Goal: Information Seeking & Learning: Check status

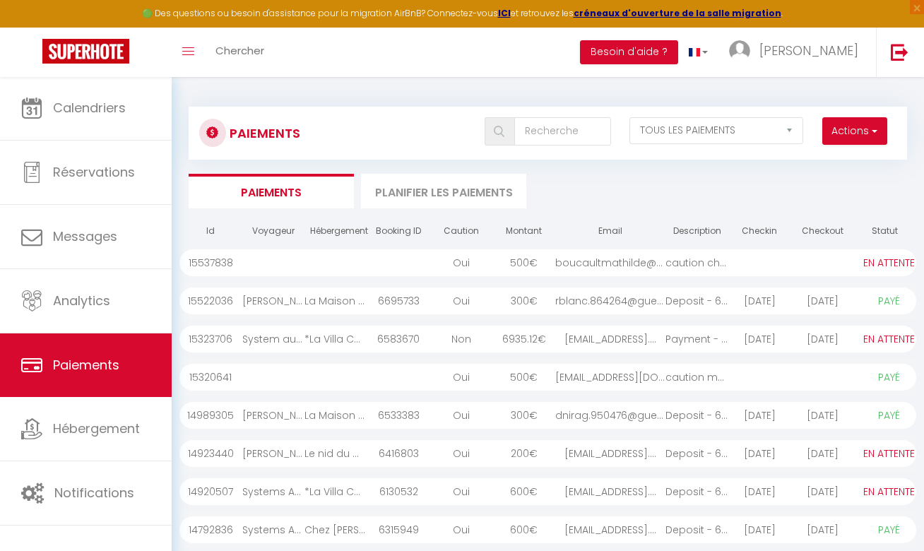
select select "2"
select select "0"
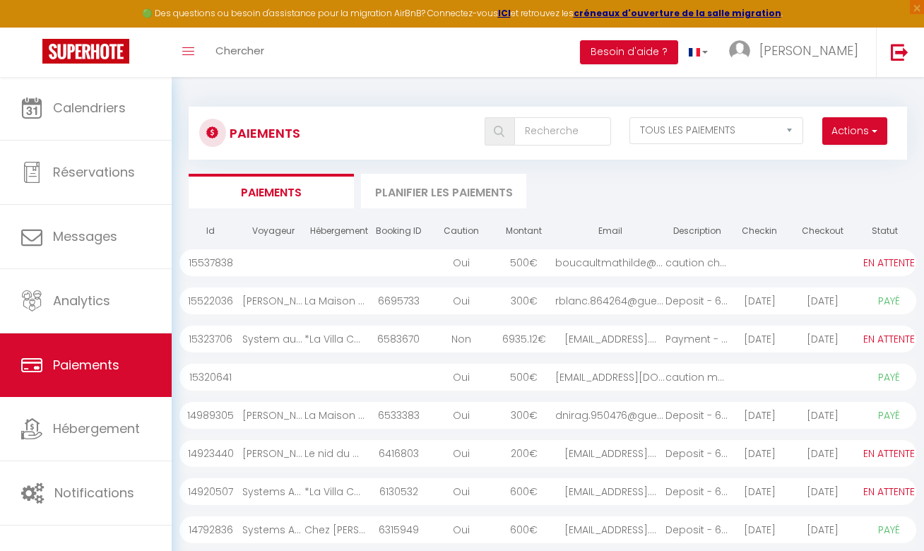
select select "0"
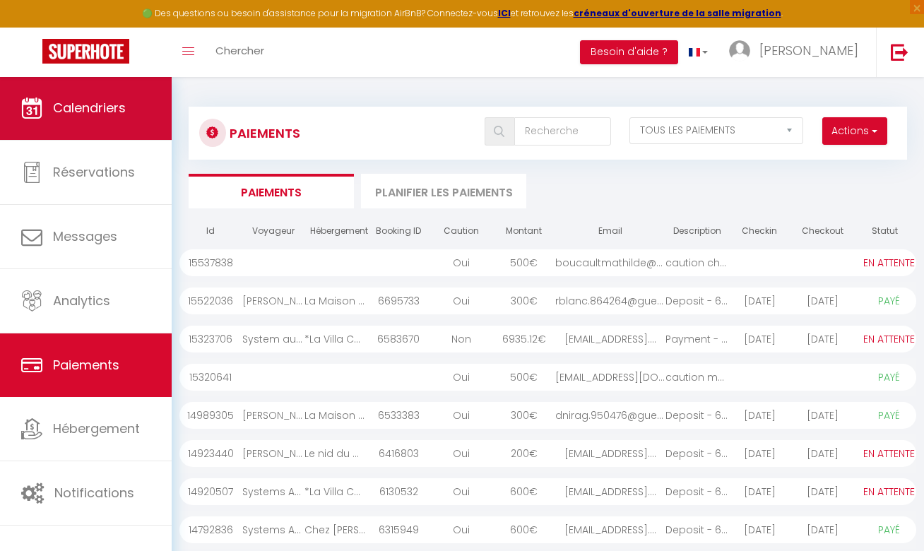
click at [112, 107] on span "Calendriers" at bounding box center [89, 108] width 73 height 18
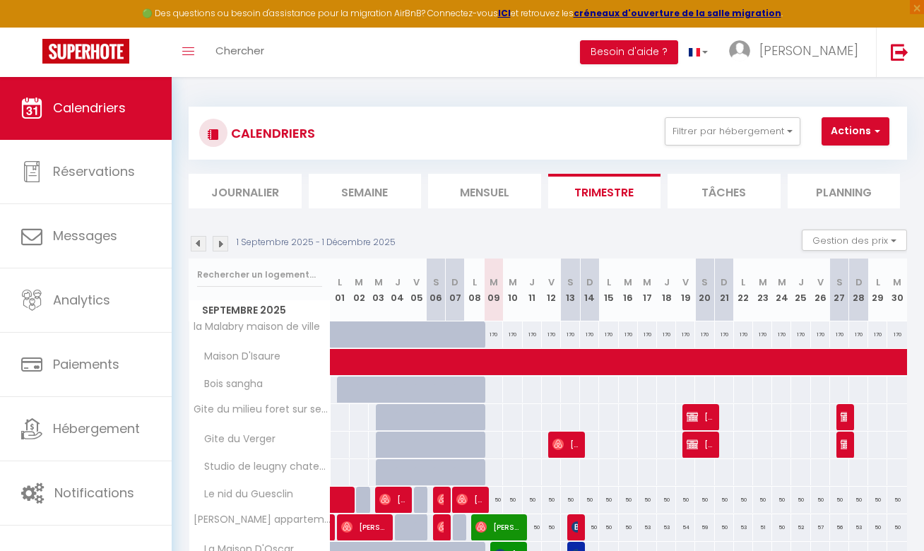
scroll to position [1, 0]
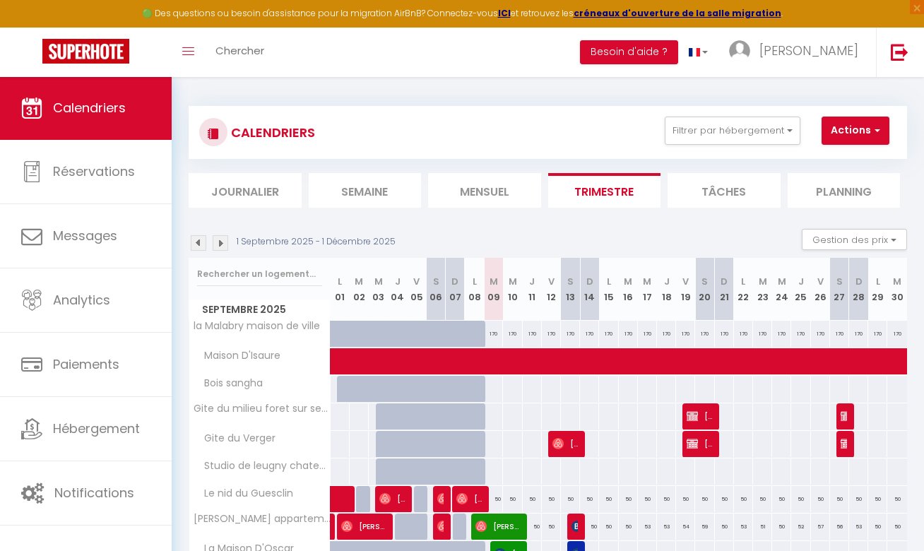
click at [198, 244] on img at bounding box center [199, 243] width 16 height 16
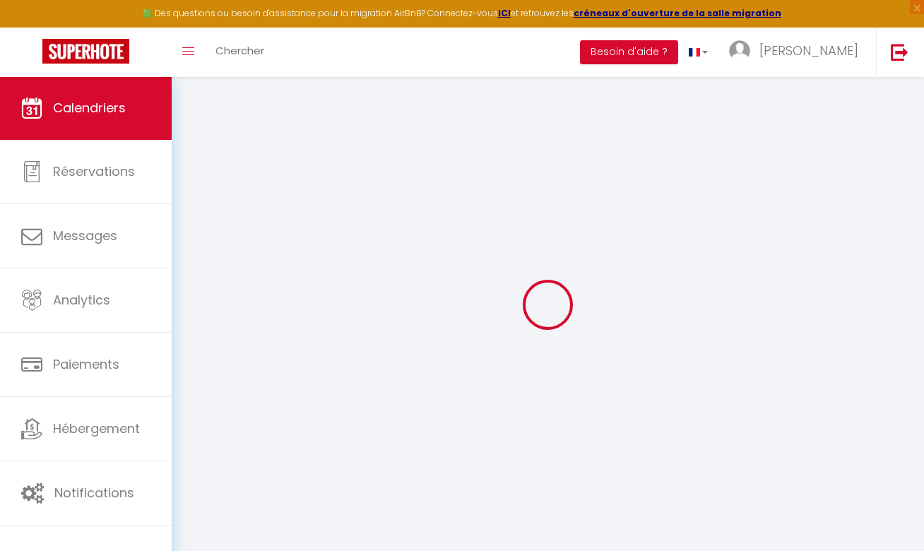
select select
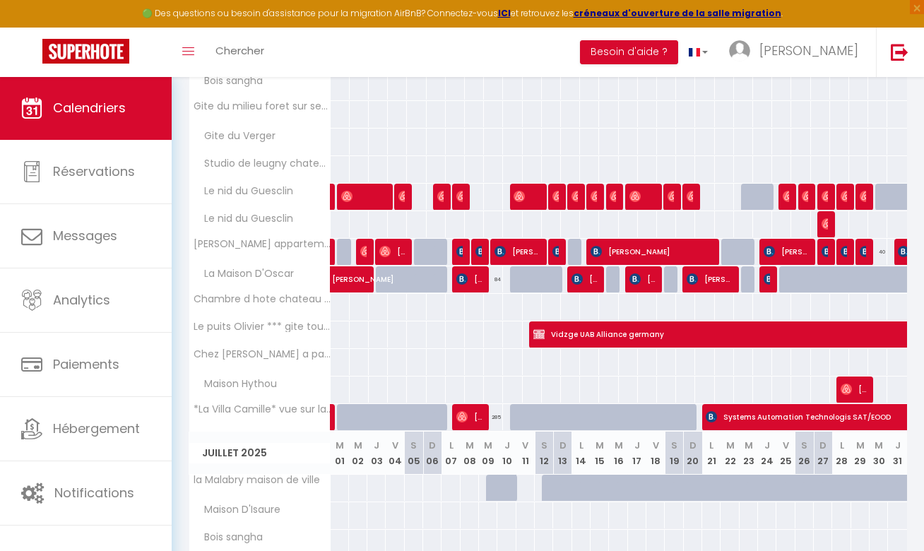
scroll to position [306, 0]
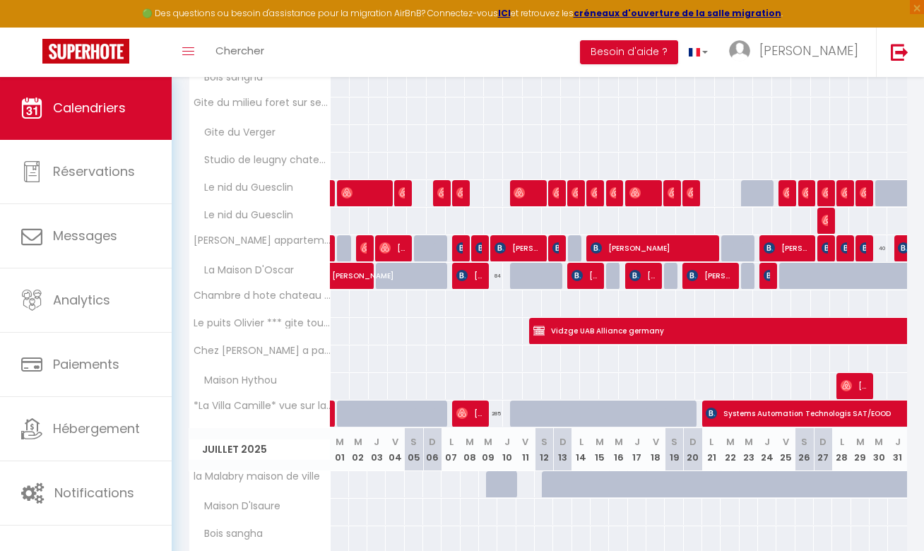
click at [352, 273] on span "[PERSON_NAME]" at bounding box center [364, 268] width 65 height 27
select select "OK"
select select "KO"
select select "0"
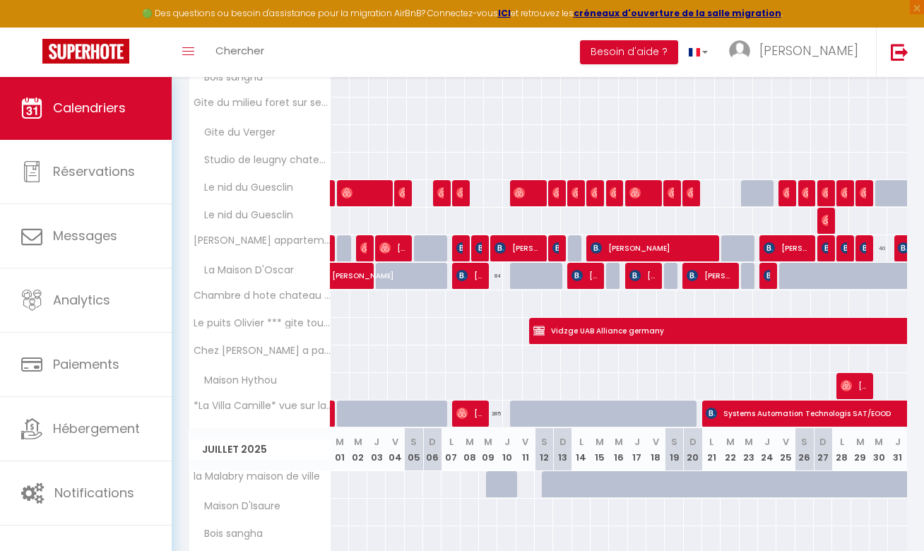
select select "1"
select select
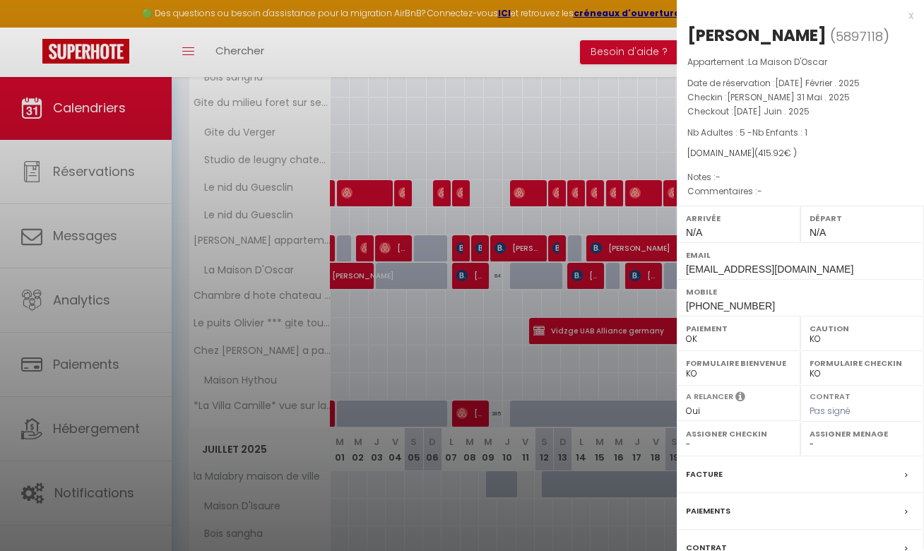
click at [470, 277] on div at bounding box center [462, 275] width 924 height 551
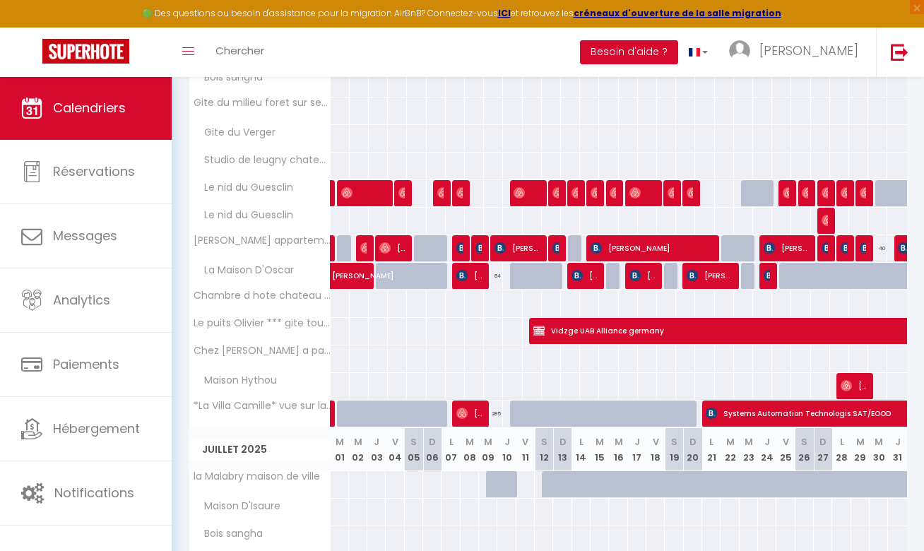
click at [470, 277] on span "[PERSON_NAME]" at bounding box center [468, 275] width 25 height 27
select select "OK"
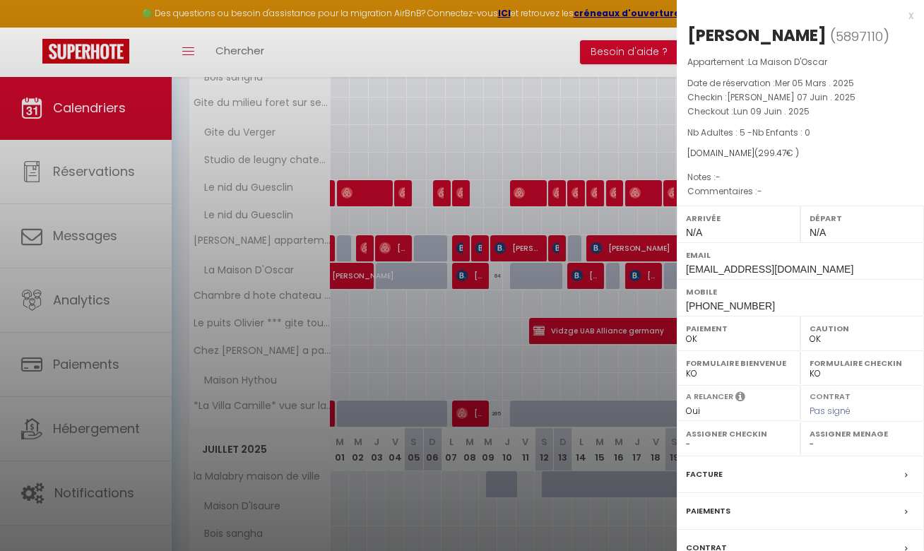
click at [498, 300] on div at bounding box center [462, 275] width 924 height 551
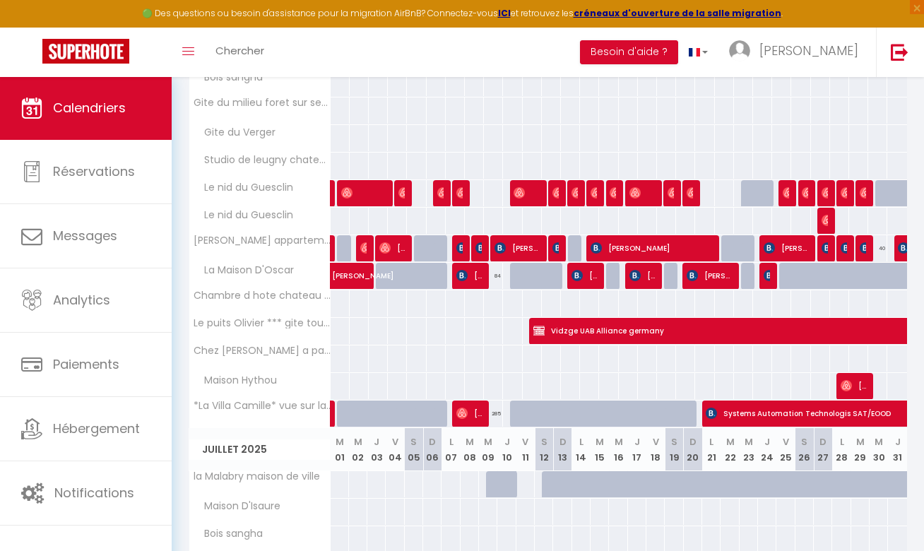
click at [591, 275] on span "[PERSON_NAME]" at bounding box center [583, 275] width 25 height 27
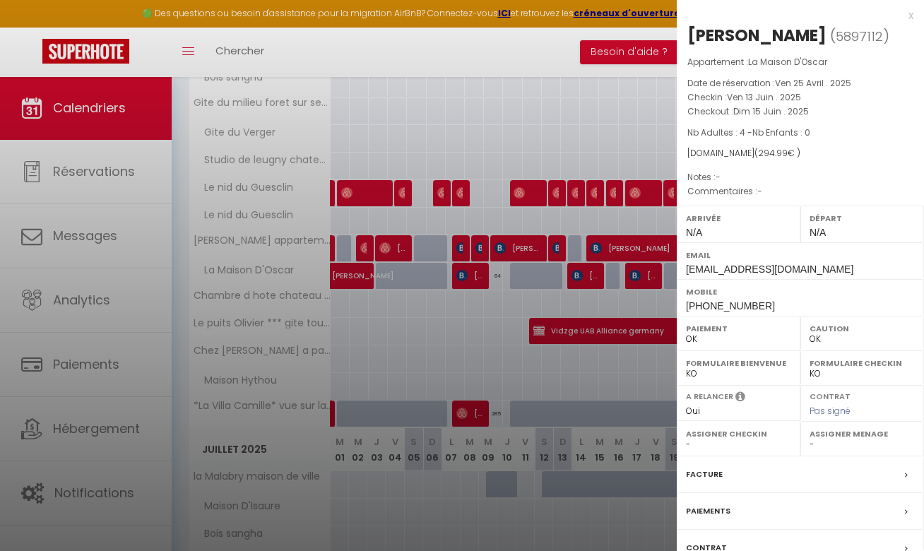
click at [351, 266] on div at bounding box center [462, 275] width 924 height 551
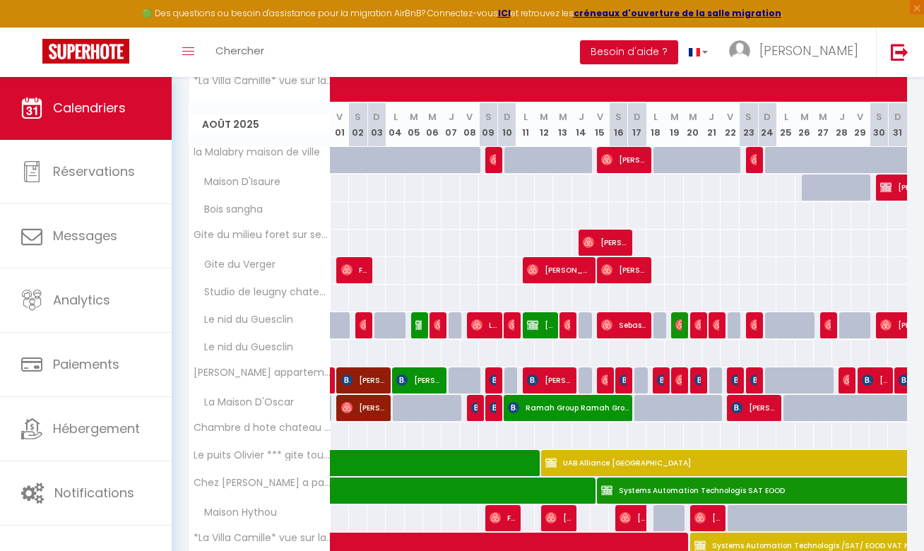
scroll to position [1096, 0]
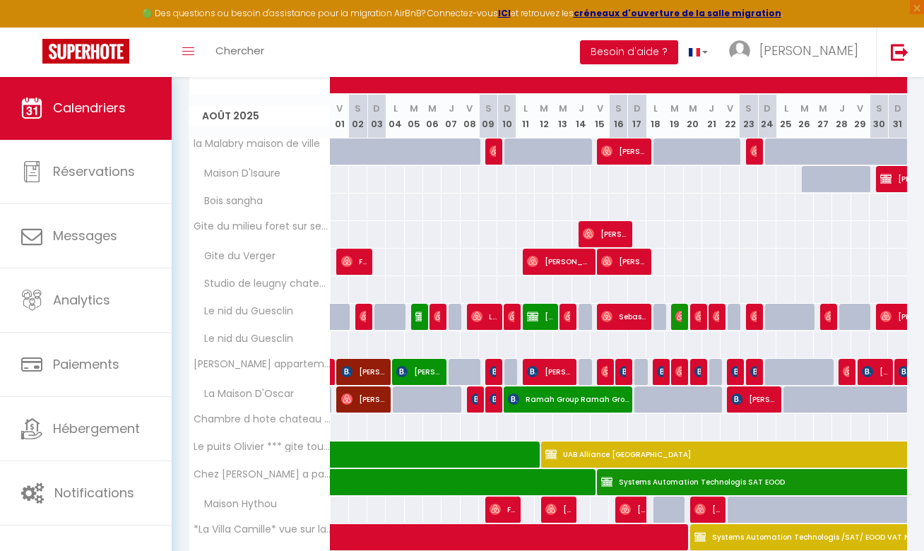
click at [359, 400] on span "[PERSON_NAME]" at bounding box center [363, 399] width 44 height 27
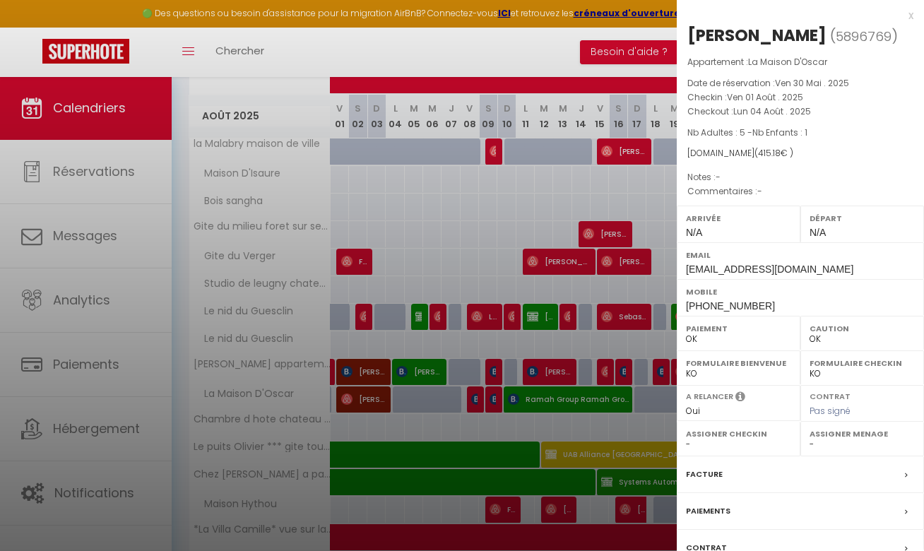
click at [477, 398] on div at bounding box center [462, 275] width 924 height 551
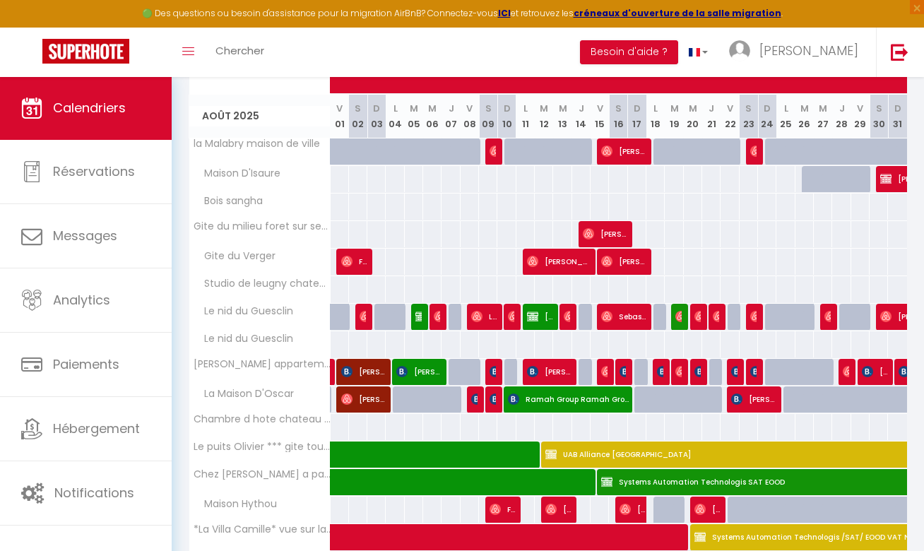
click at [477, 398] on img at bounding box center [476, 398] width 11 height 11
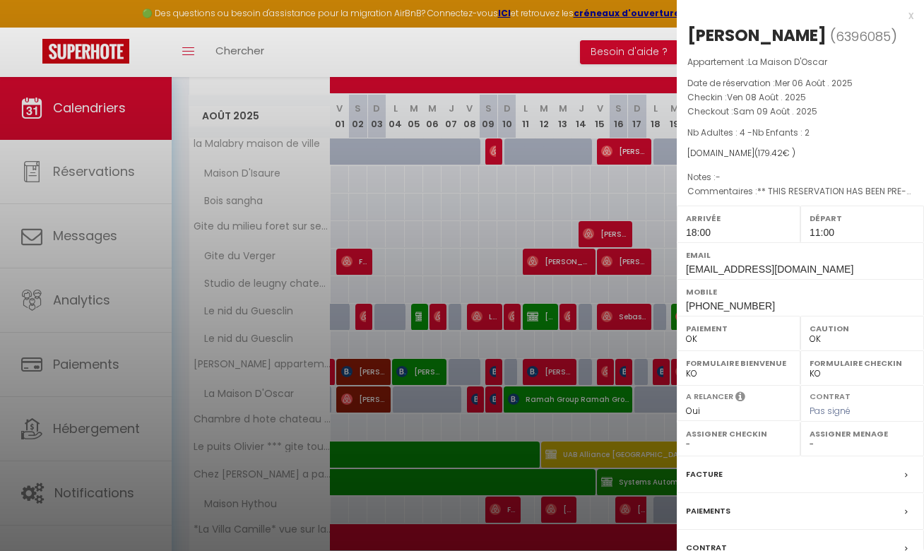
click at [495, 401] on div at bounding box center [462, 275] width 924 height 551
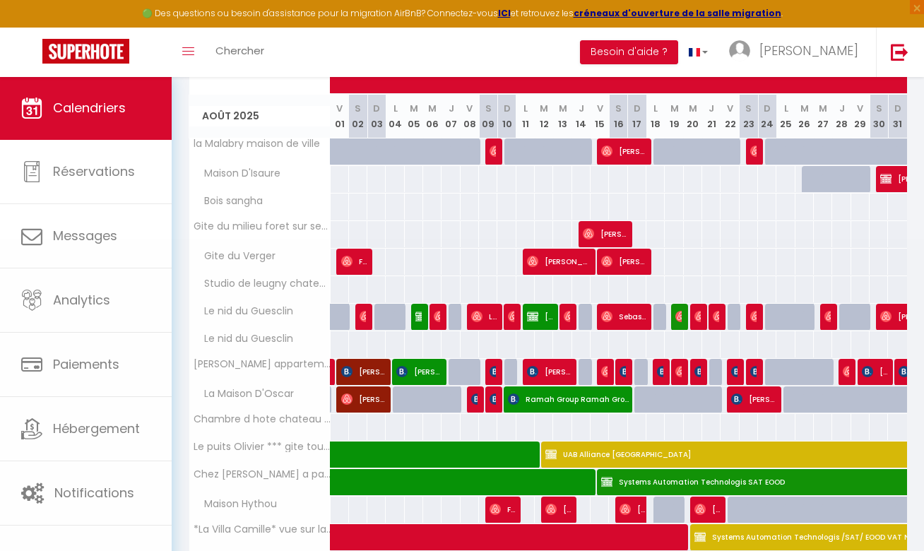
click at [495, 400] on div at bounding box center [462, 275] width 924 height 551
click at [495, 400] on img at bounding box center [494, 398] width 11 height 11
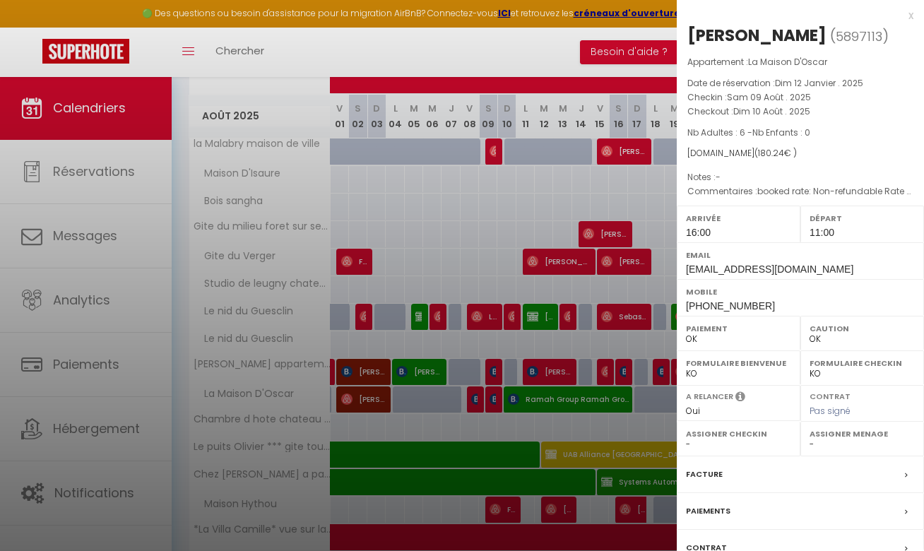
click at [530, 400] on div at bounding box center [462, 275] width 924 height 551
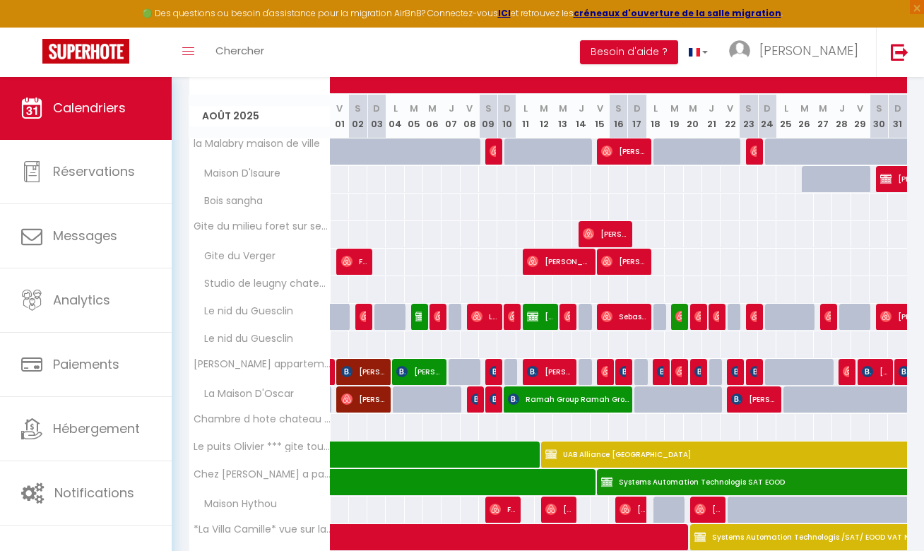
click at [530, 400] on span "Ramah Group Ramah Group" at bounding box center [568, 399] width 121 height 27
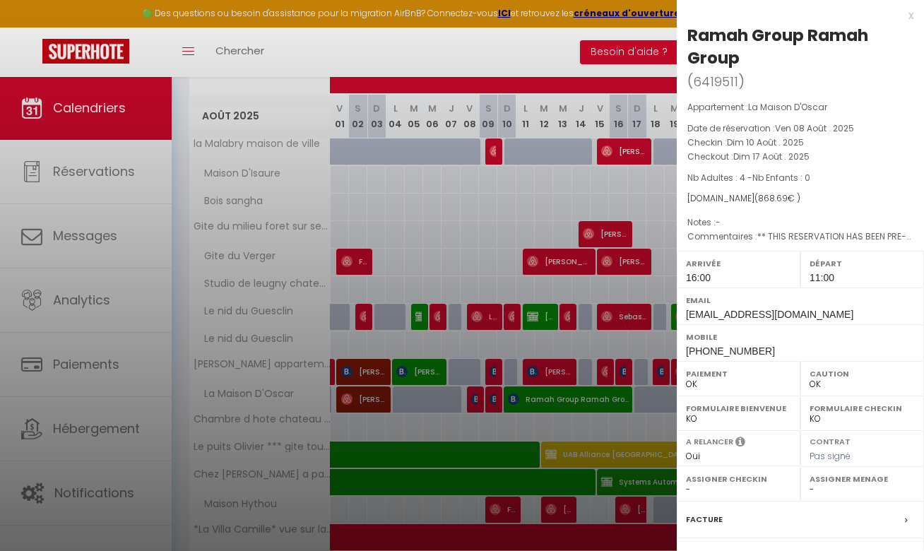
click at [628, 432] on div at bounding box center [462, 275] width 924 height 551
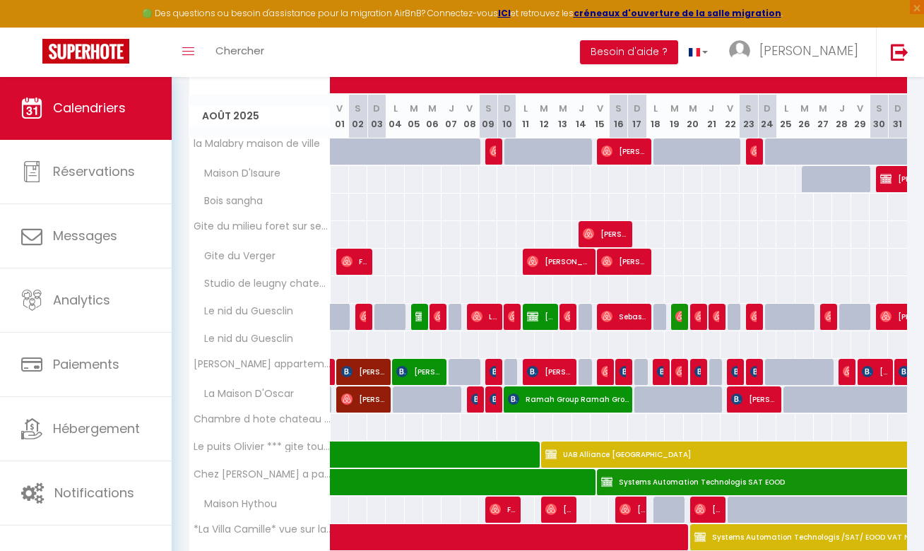
click at [758, 403] on span "[PERSON_NAME] NIRAGIRE" at bounding box center [753, 399] width 44 height 27
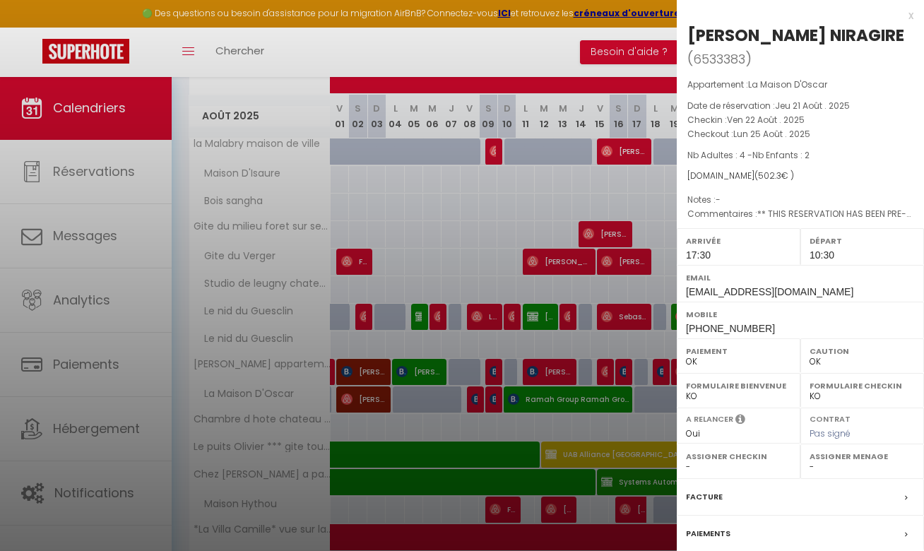
click at [542, 287] on div at bounding box center [462, 275] width 924 height 551
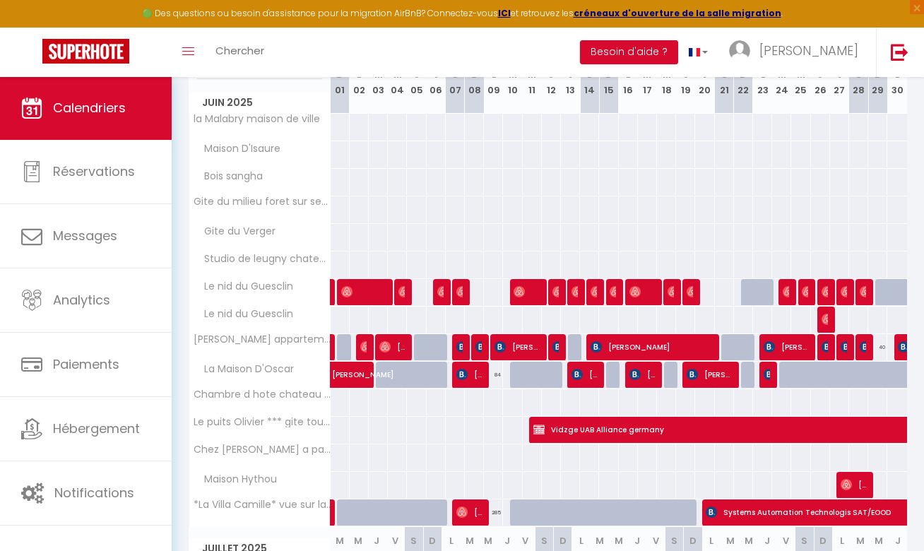
scroll to position [180, 0]
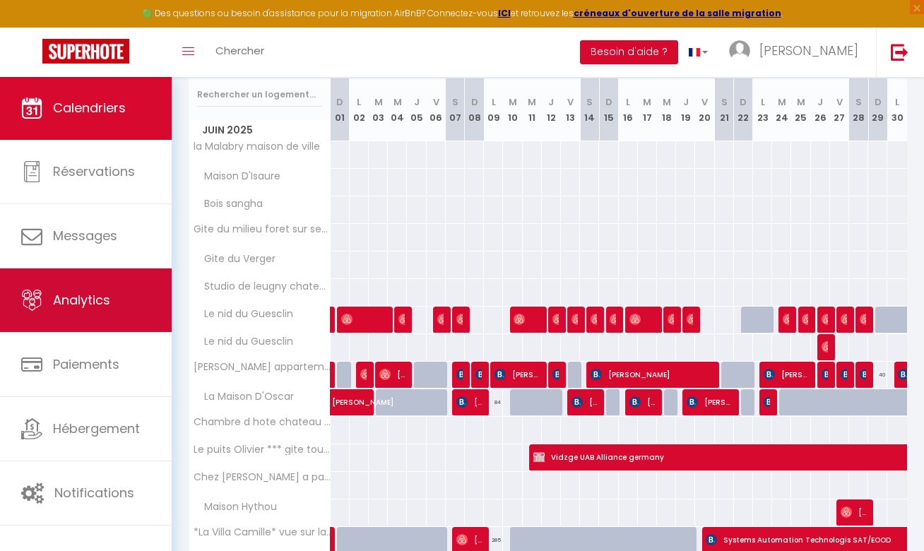
click at [97, 307] on span "Analytics" at bounding box center [81, 300] width 57 height 18
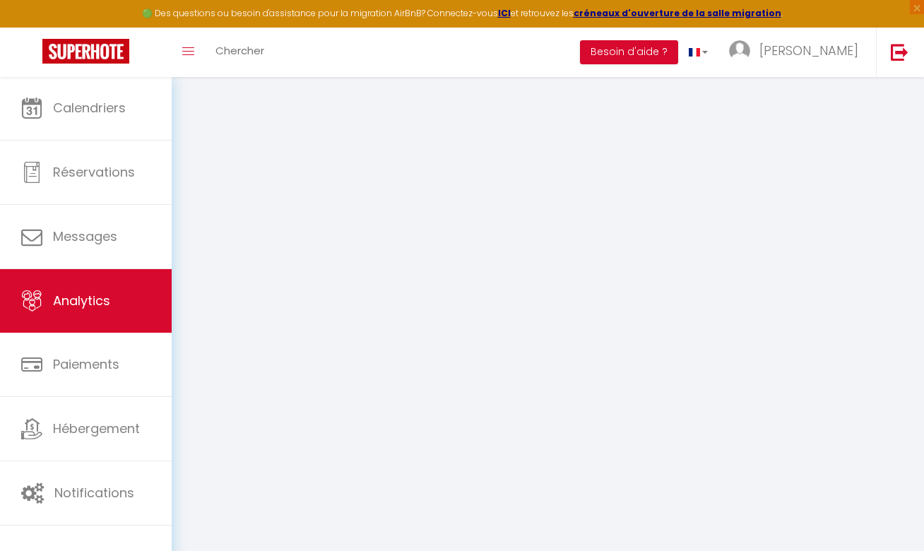
select select "2025"
select select "9"
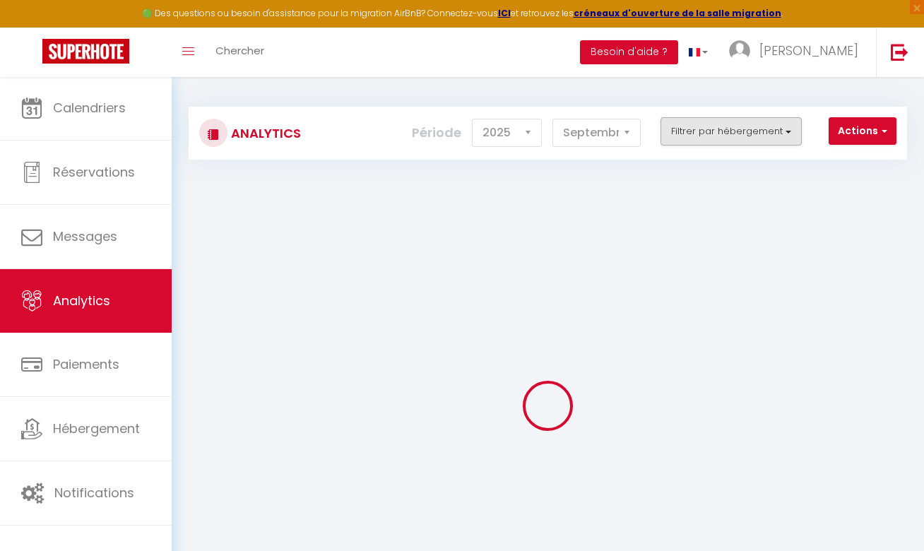
click at [693, 129] on button "Filtrer par hébergement" at bounding box center [730, 131] width 141 height 28
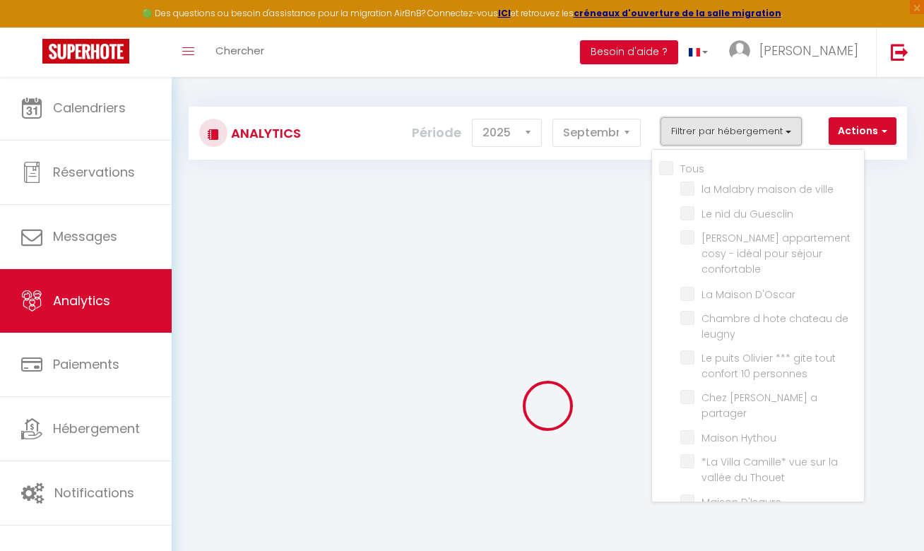
checkbox input "false"
checkbox ville "false"
checkbox Guesclin "false"
checkbox confortable "false"
checkbox D\'Oscar "false"
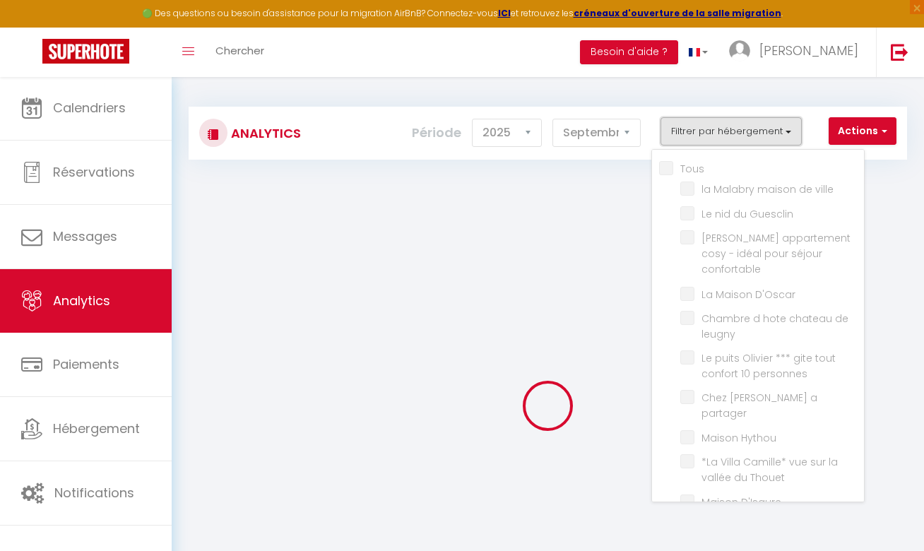
checkbox leugny "false"
checkbox personnes "false"
checkbox partager "false"
checkbox Hythou "false"
checkbox Thouet "false"
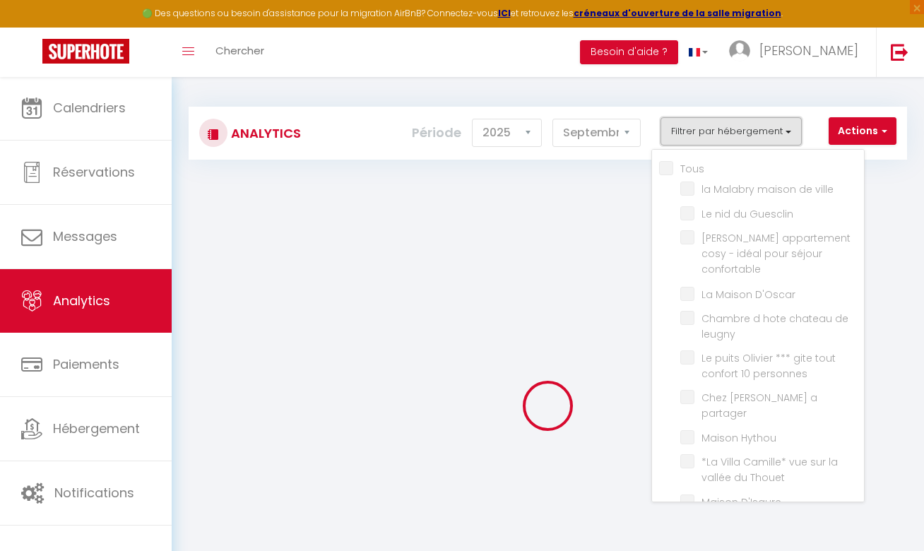
checkbox D\'Isaure "false"
checkbox sangha "false"
checkbox sevres "false"
checkbox Verger "false"
checkbox chateau "false"
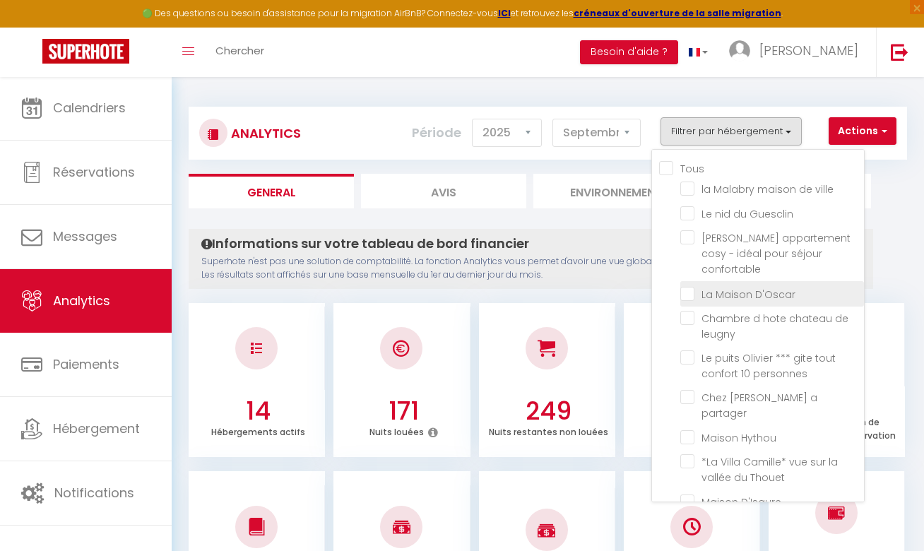
click at [691, 285] on D\'Oscar "checkbox" at bounding box center [772, 292] width 184 height 14
checkbox D\'Oscar "true"
checkbox ville "false"
checkbox Guesclin "false"
checkbox confortable "false"
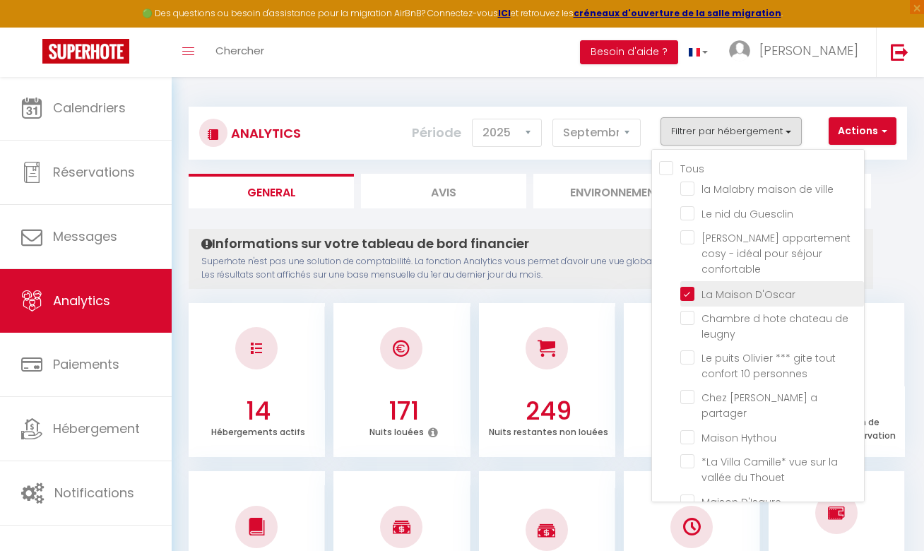
checkbox leugny "false"
checkbox personnes "false"
checkbox partager "false"
checkbox Hythou "false"
checkbox Thouet "false"
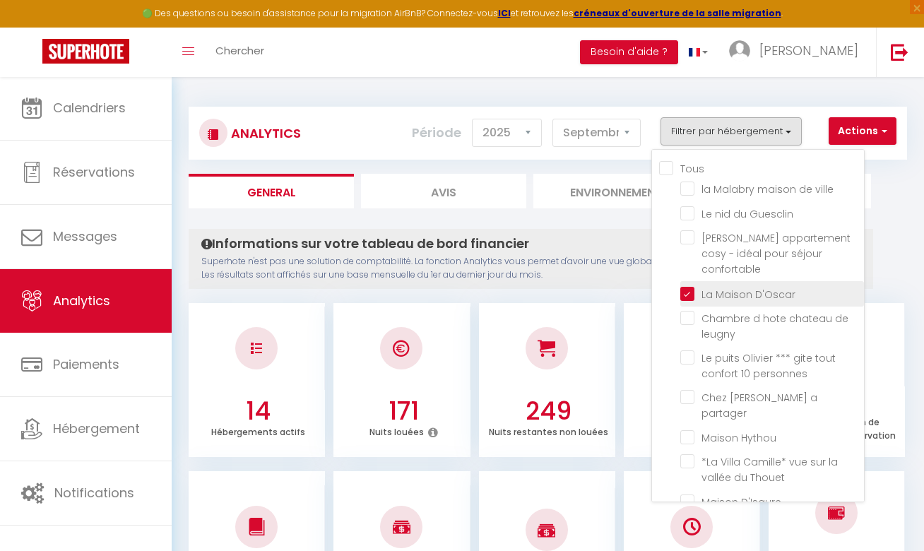
checkbox D\'Isaure "false"
checkbox sangha "false"
checkbox sevres "false"
checkbox Verger "false"
checkbox chateau "false"
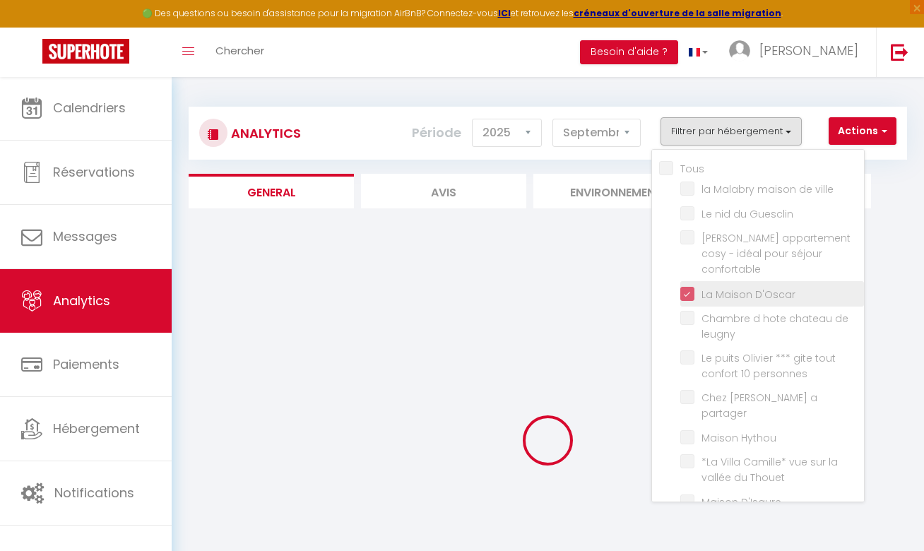
checkbox ville "false"
checkbox Guesclin "false"
checkbox confortable "false"
checkbox leugny "false"
checkbox personnes "false"
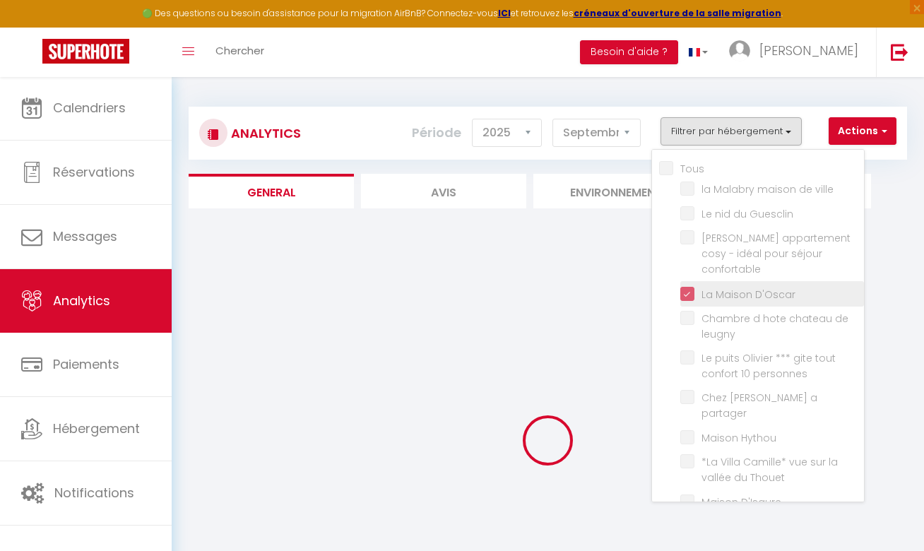
checkbox partager "false"
checkbox Hythou "false"
checkbox Thouet "false"
checkbox D\'Isaure "false"
checkbox sangha "false"
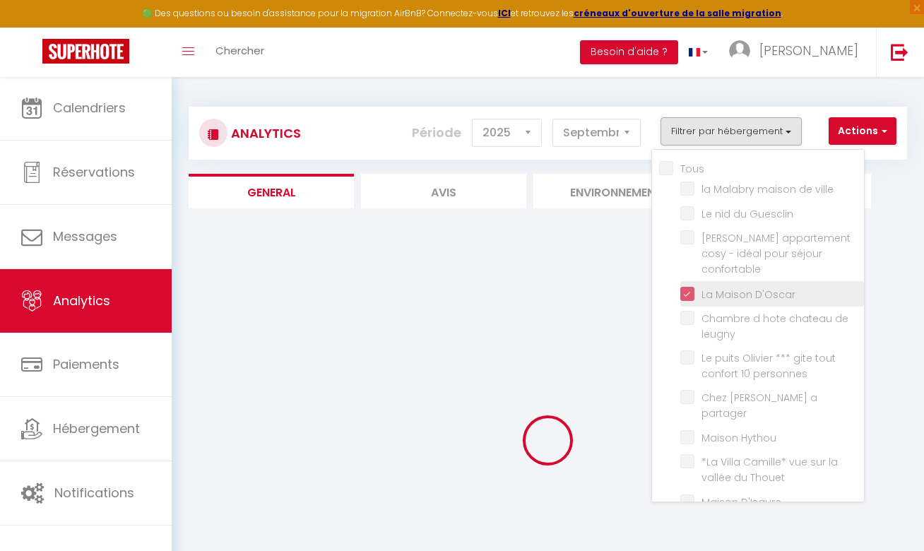
checkbox sevres "false"
checkbox Verger "false"
checkbox chateau "false"
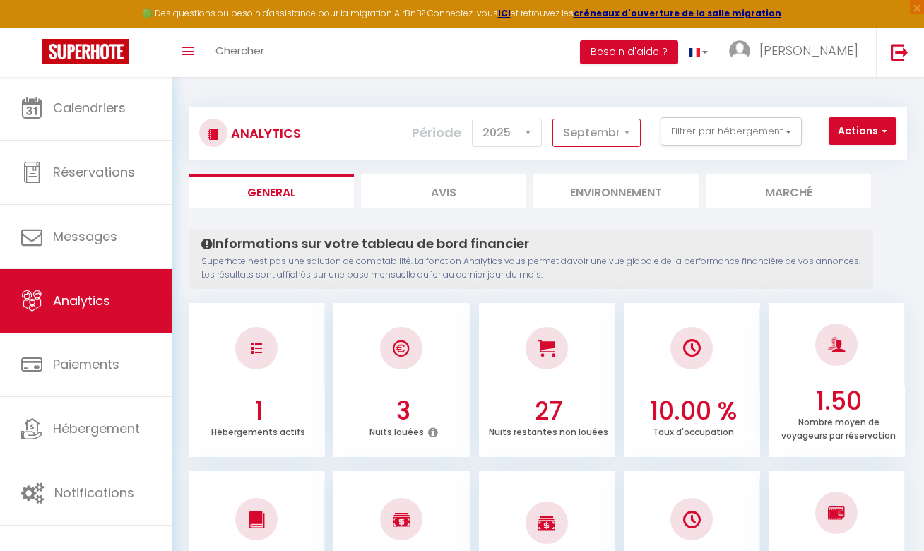
select select "7"
click at [853, 131] on button "Actions" at bounding box center [862, 131] width 68 height 28
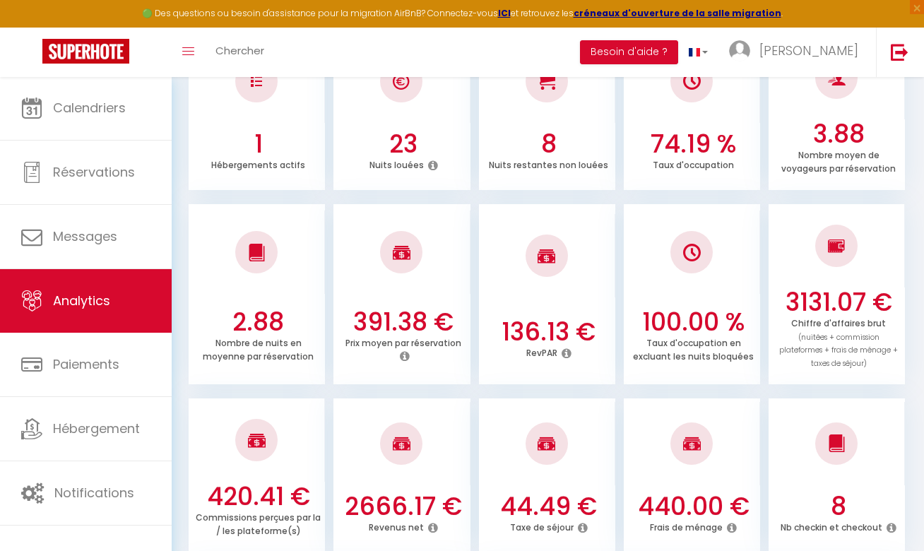
scroll to position [270, 0]
